Goal: Find specific page/section: Find specific page/section

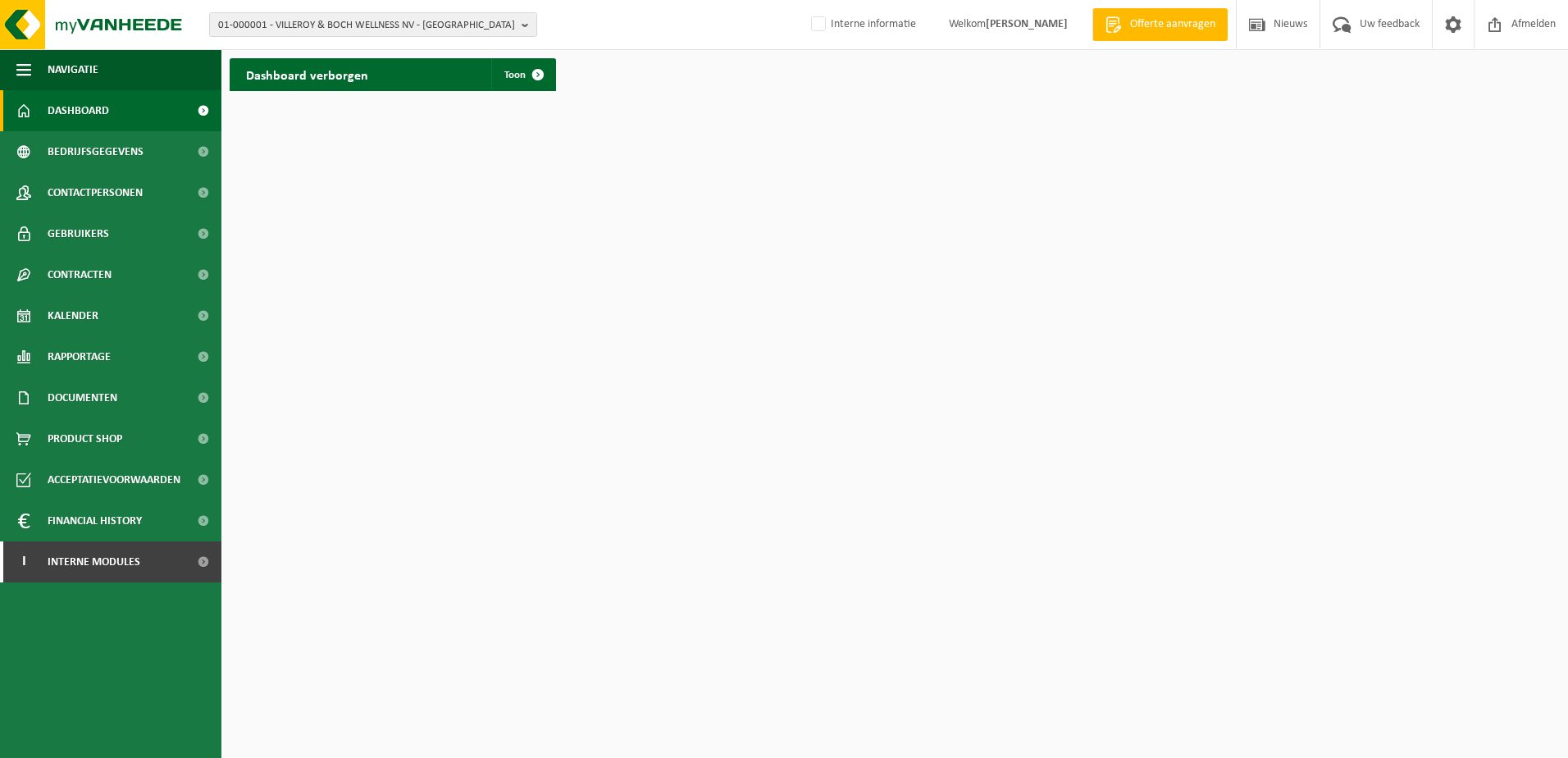
click at [86, 110] on span "Dashboard" at bounding box center [78, 110] width 62 height 41
drag, startPoint x: 288, startPoint y: 22, endPoint x: 289, endPoint y: 31, distance: 9.1
click at [288, 21] on span "01-000001 - VILLEROY & BOCH WELLNESS NV - [GEOGRAPHIC_DATA]" at bounding box center [367, 25] width 297 height 24
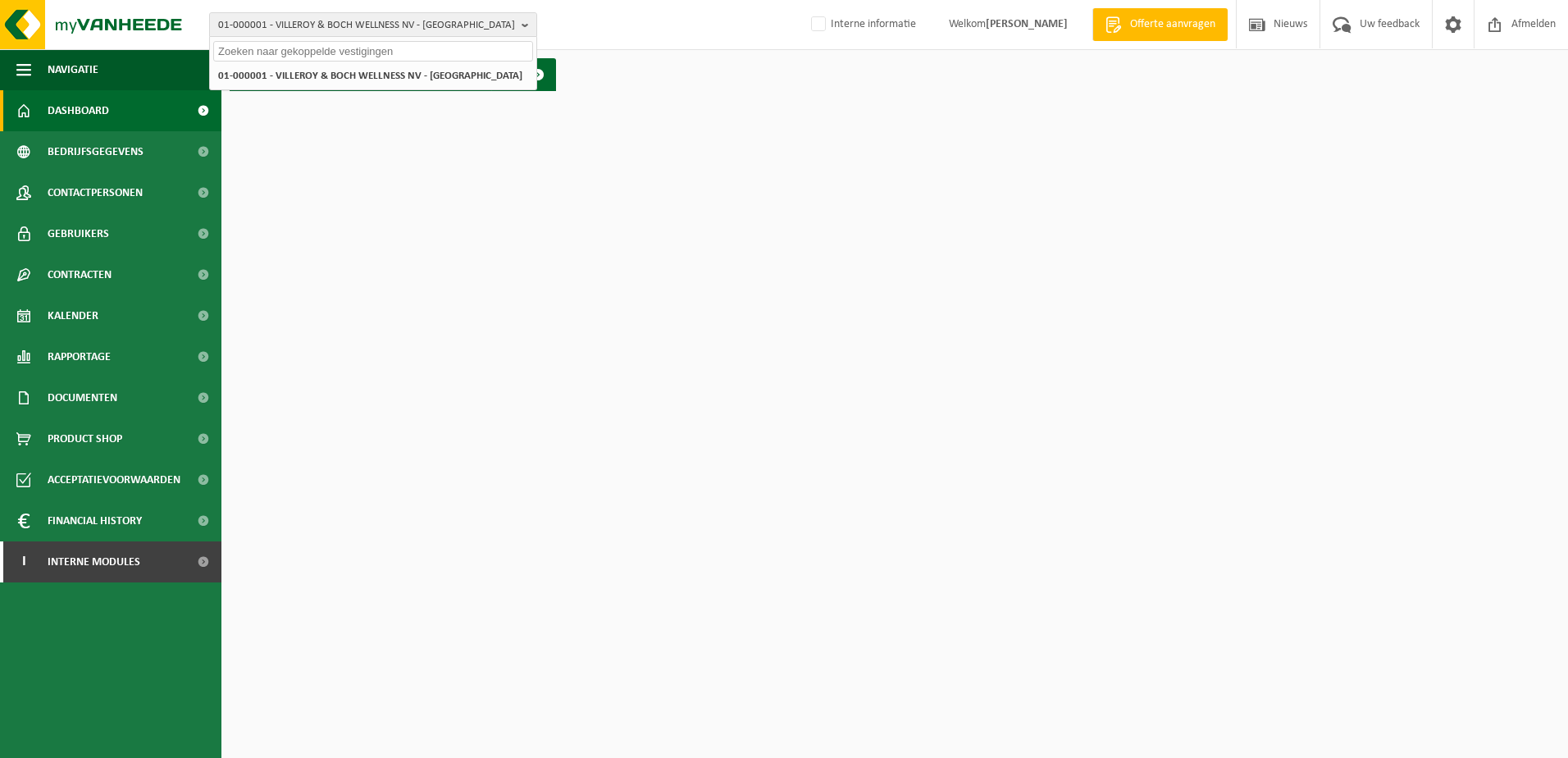
click at [304, 65] on div "01-000001 - VILLEROY & BOCH WELLNESS NV - [GEOGRAPHIC_DATA]" at bounding box center [374, 76] width 327 height 27
drag, startPoint x: 308, startPoint y: 55, endPoint x: 251, endPoint y: 82, distance: 63.1
click at [308, 57] on input "text" at bounding box center [373, 51] width 320 height 21
drag, startPoint x: 82, startPoint y: 113, endPoint x: 93, endPoint y: 124, distance: 15.6
click at [82, 115] on span "Dashboard" at bounding box center [78, 110] width 62 height 41
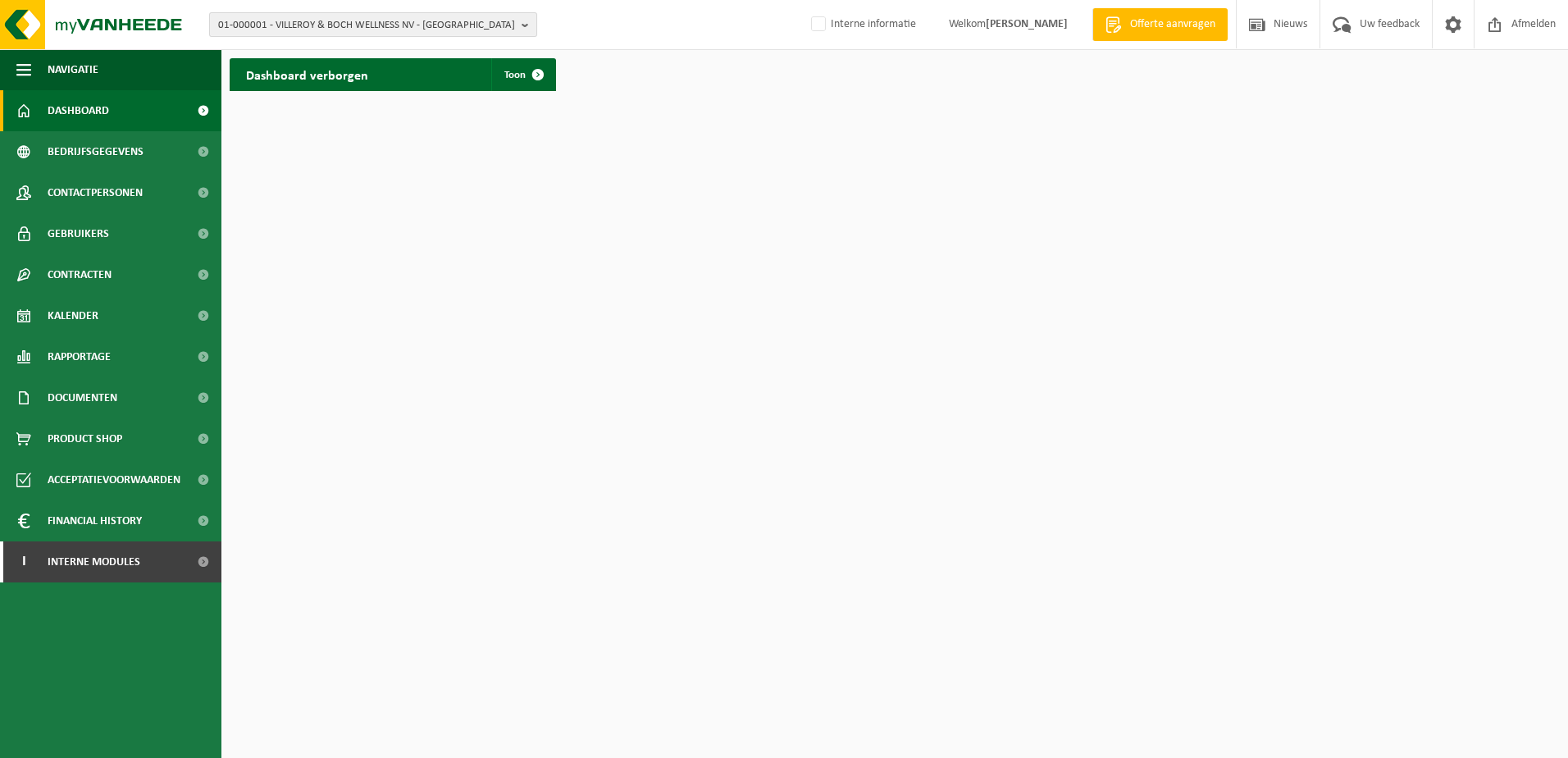
click at [256, 19] on span "01-000001 - VILLEROY & BOCH WELLNESS NV - [GEOGRAPHIC_DATA]" at bounding box center [367, 25] width 297 height 24
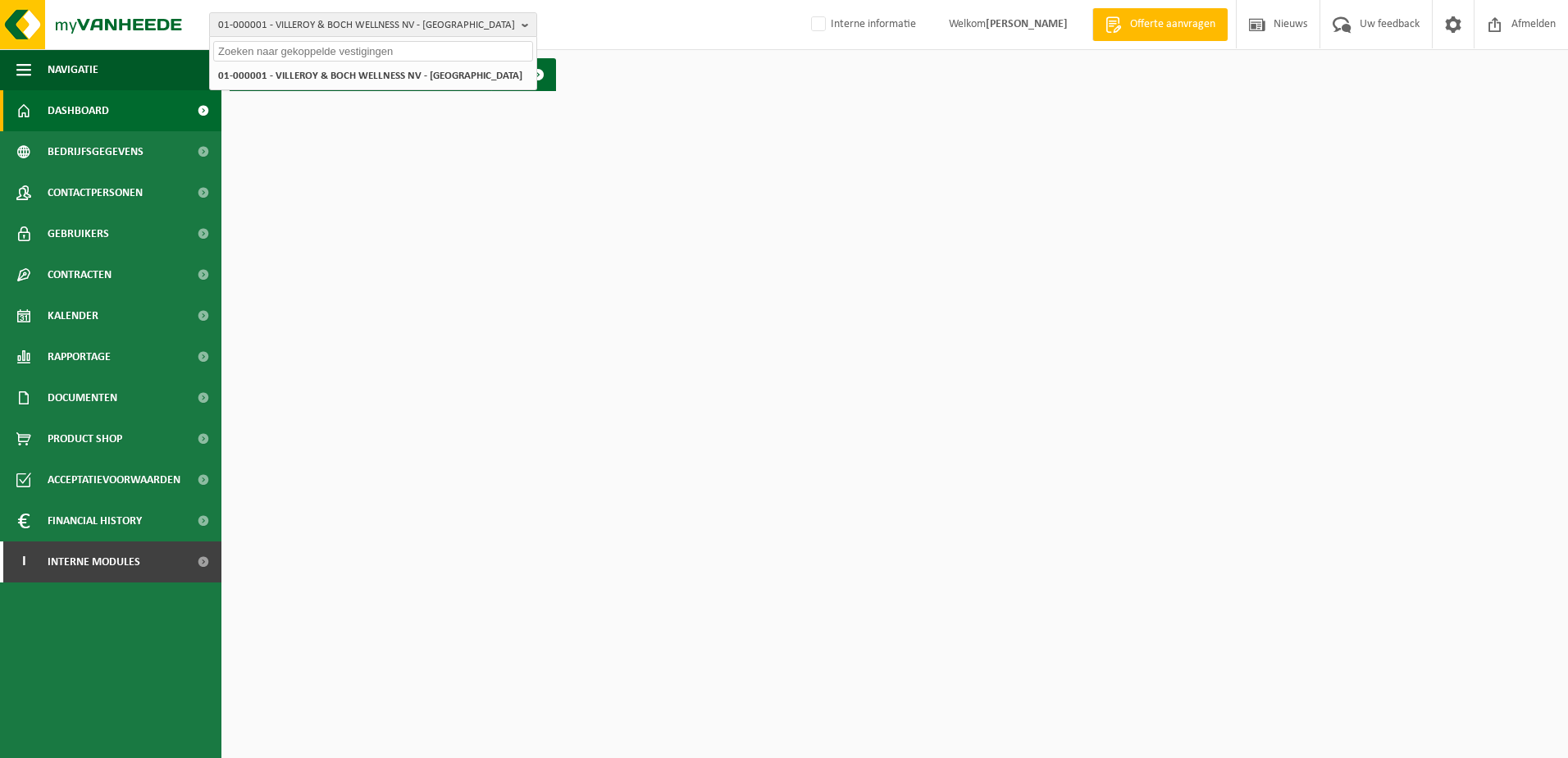
click at [283, 49] on input "text" at bounding box center [373, 51] width 320 height 21
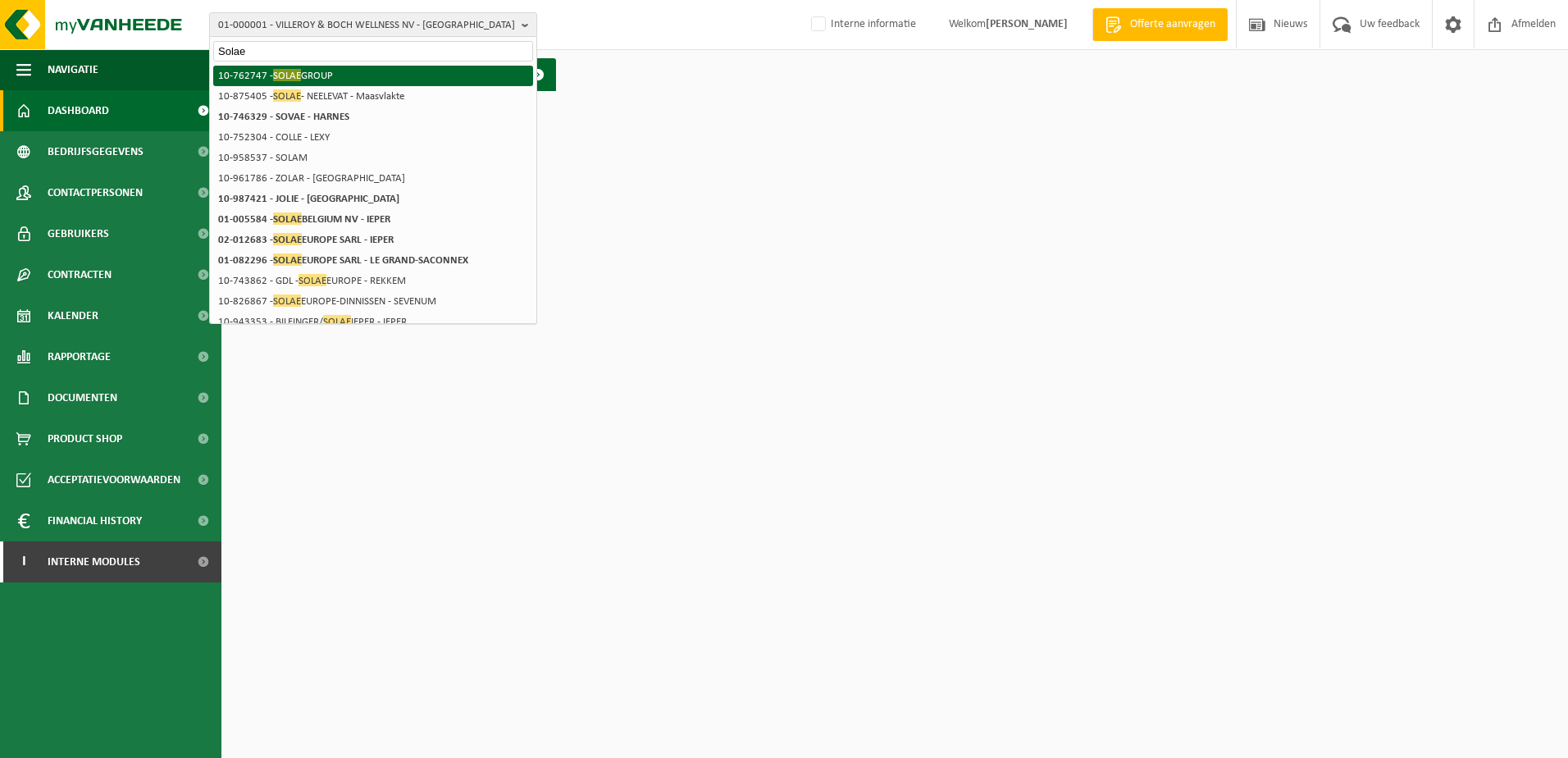
type input "Solae"
click at [296, 77] on span "SOLAE" at bounding box center [287, 75] width 28 height 12
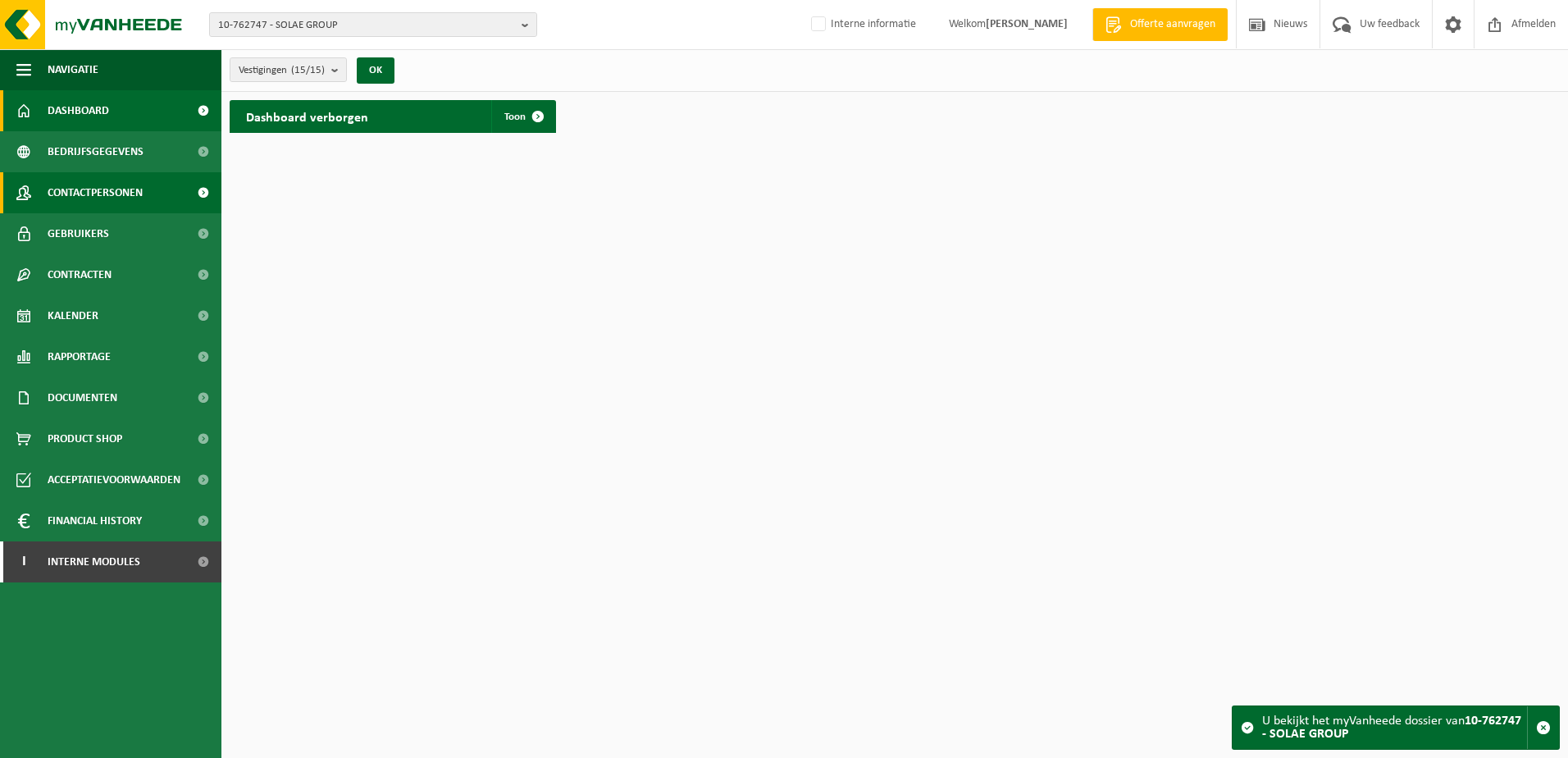
click at [89, 196] on span "Contactpersonen" at bounding box center [95, 192] width 95 height 41
